Goal: Task Accomplishment & Management: Use online tool/utility

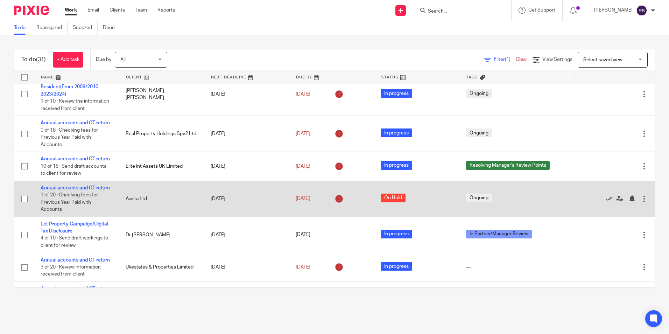
scroll to position [105, 0]
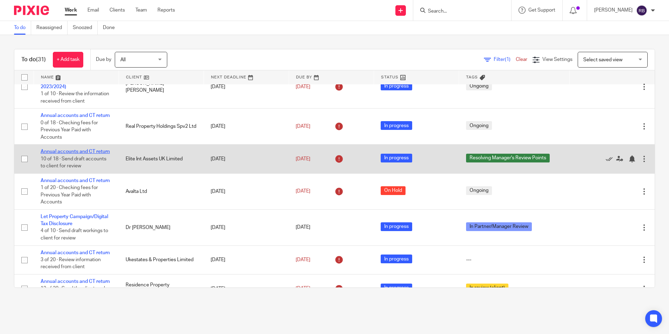
click at [73, 154] on link "Annual accounts and CT return" at bounding box center [75, 151] width 69 height 5
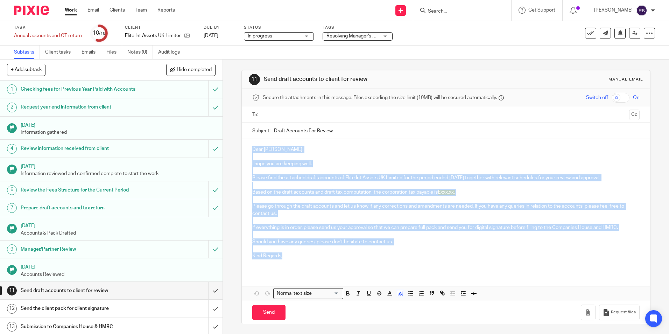
drag, startPoint x: 249, startPoint y: 148, endPoint x: 333, endPoint y: 258, distance: 138.1
click at [333, 258] on div "Dear Hanaa, I hope you are keeping well. Please find the attached draft account…" at bounding box center [446, 205] width 408 height 133
copy div "Dear Hanaa, I hope you are keeping well. Please find the attached draft account…"
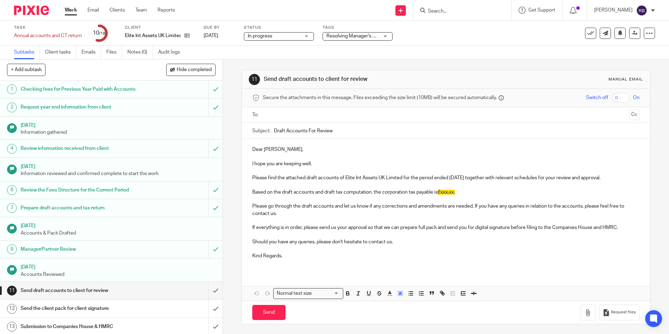
drag, startPoint x: 331, startPoint y: 131, endPoint x: 272, endPoint y: 128, distance: 59.2
click at [272, 128] on div "Subject: Draft Accounts For Review" at bounding box center [445, 131] width 387 height 16
